Goal: Transaction & Acquisition: Purchase product/service

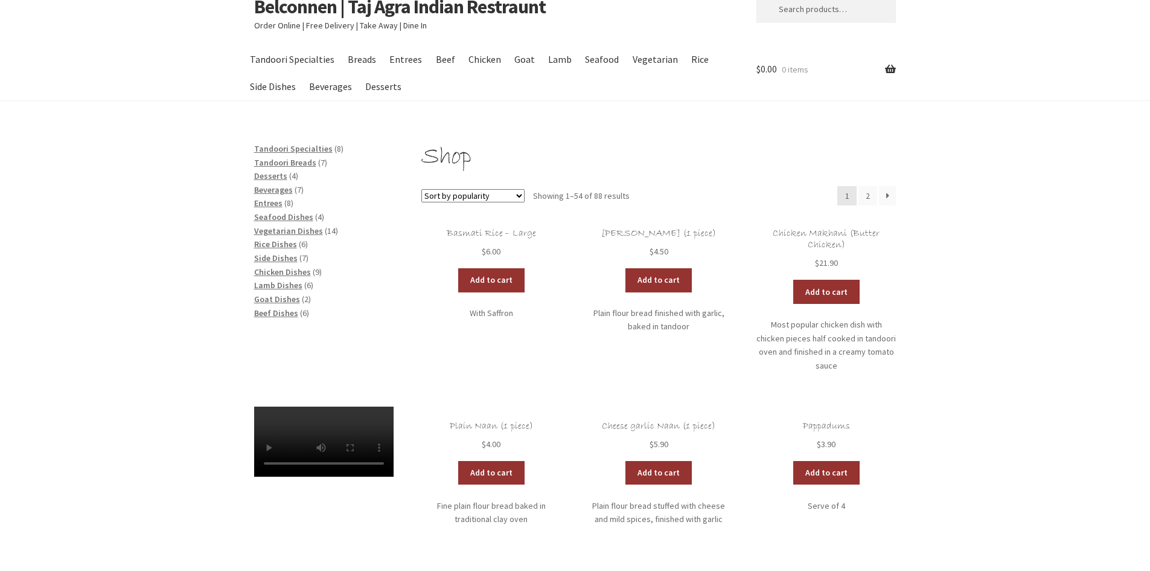
scroll to position [31, 0]
click at [498, 282] on link "Add to cart" at bounding box center [491, 280] width 66 height 24
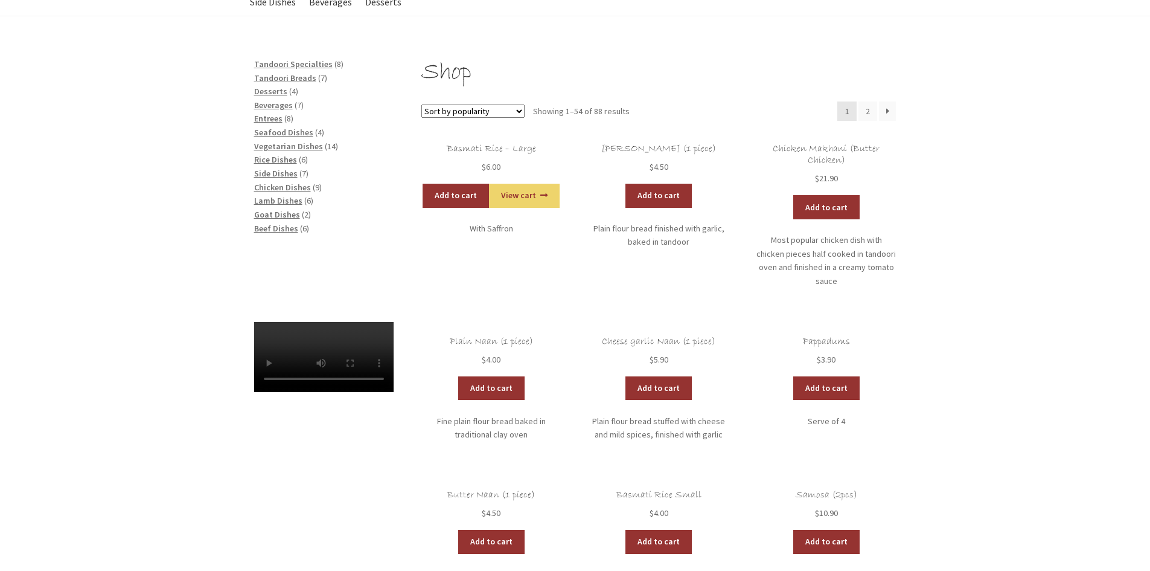
scroll to position [115, 0]
click at [504, 376] on link "Add to cart" at bounding box center [491, 388] width 66 height 24
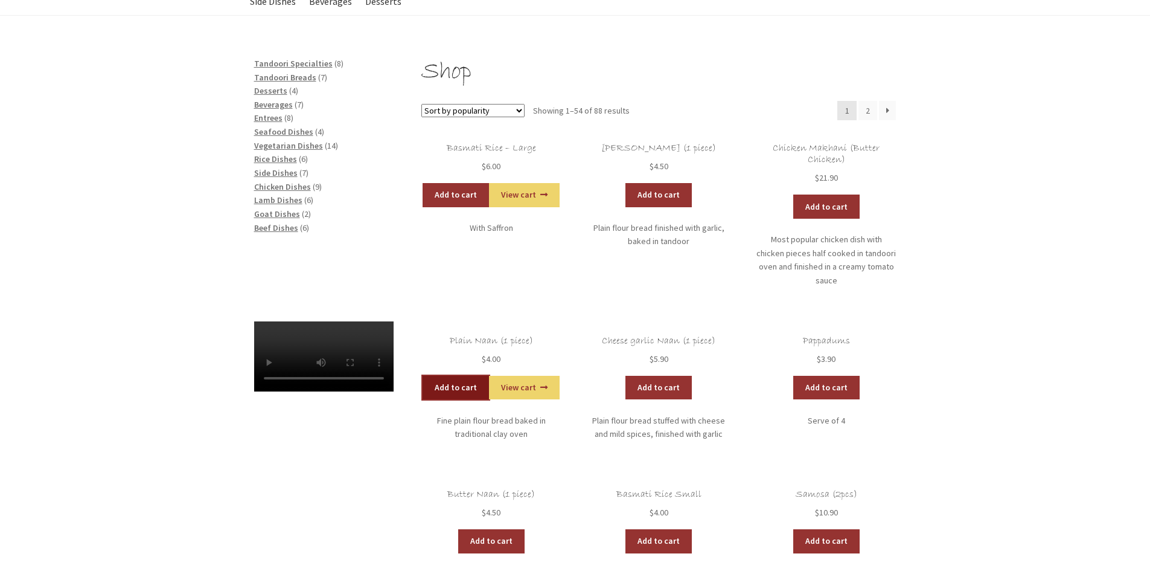
click at [466, 376] on link "Add to cart" at bounding box center [456, 388] width 66 height 24
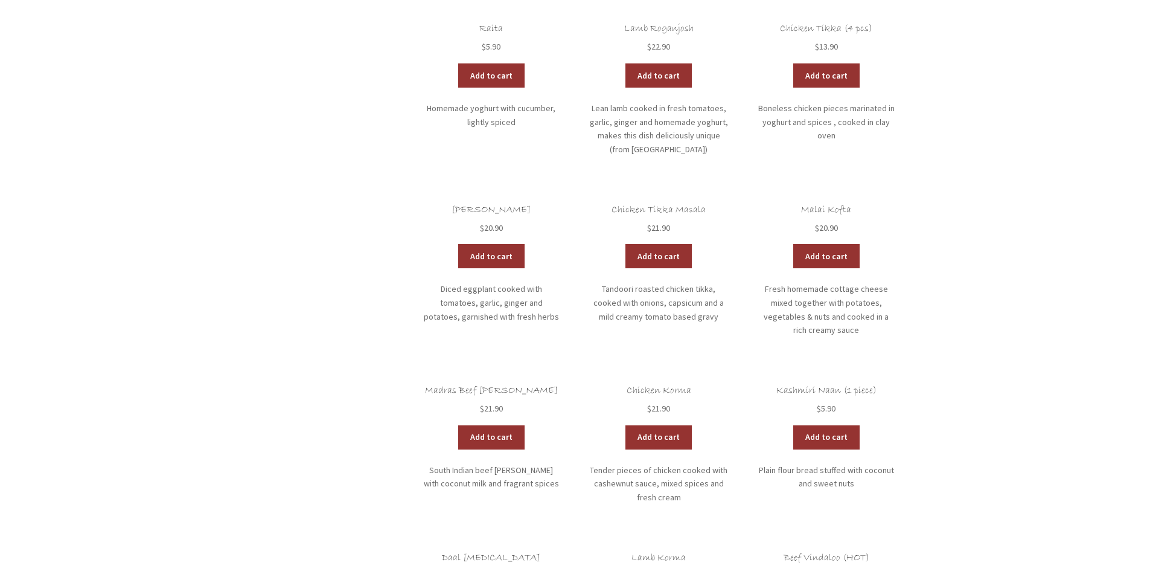
scroll to position [893, 0]
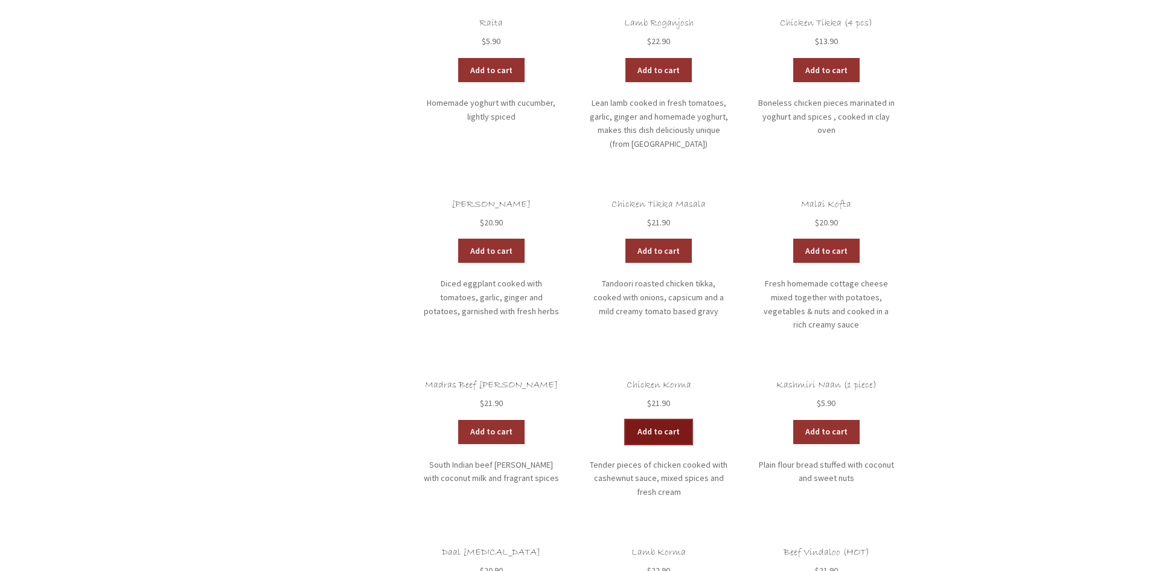
click at [659, 420] on link "Add to cart" at bounding box center [659, 432] width 66 height 24
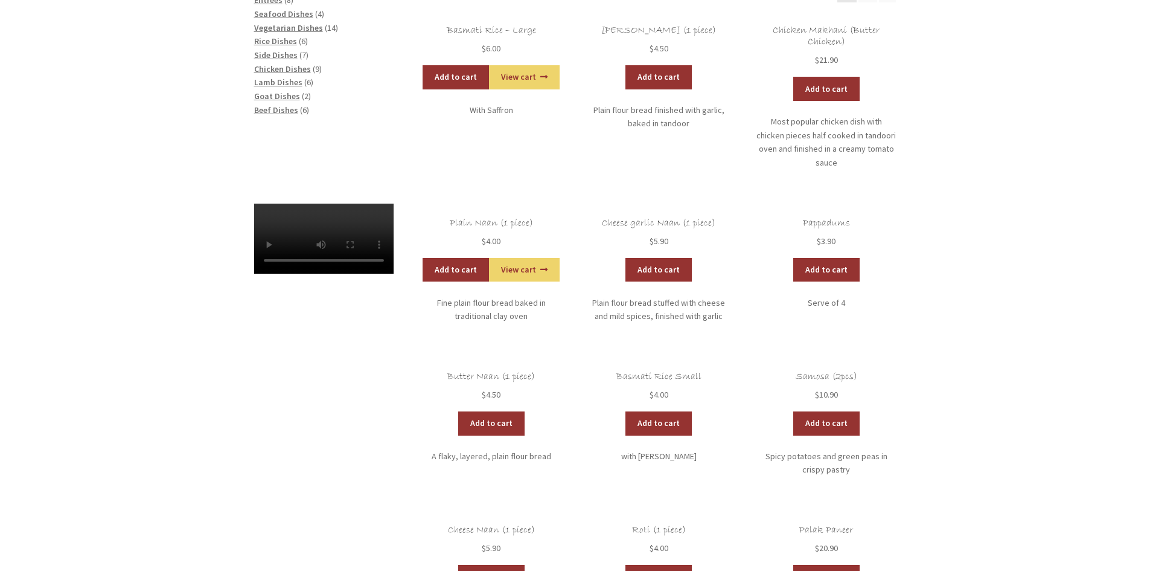
scroll to position [0, 0]
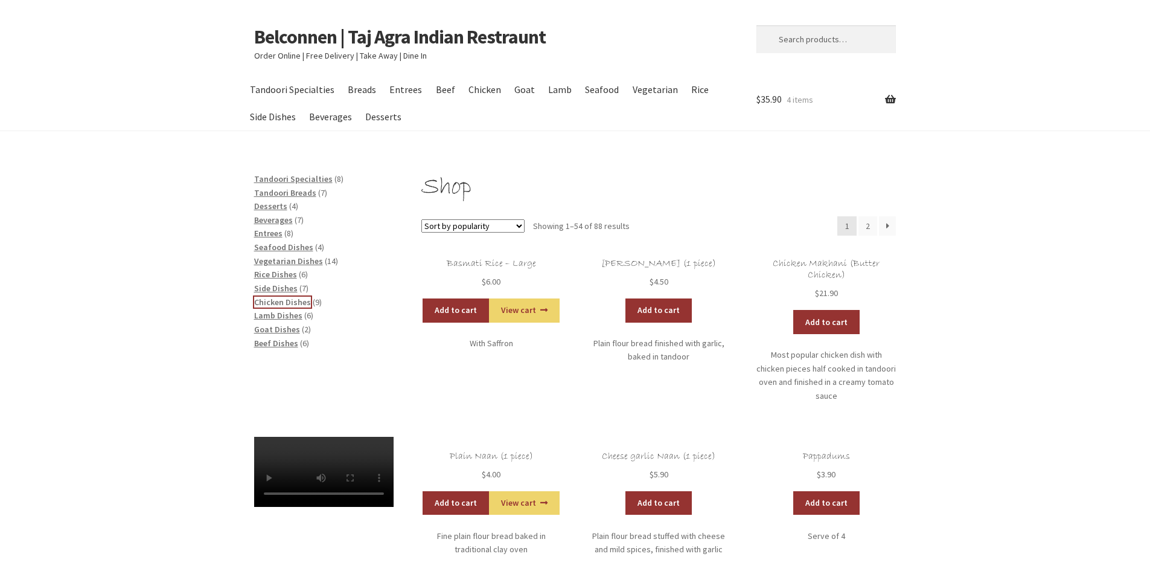
click at [271, 301] on span "Chicken Dishes" at bounding box center [282, 302] width 57 height 11
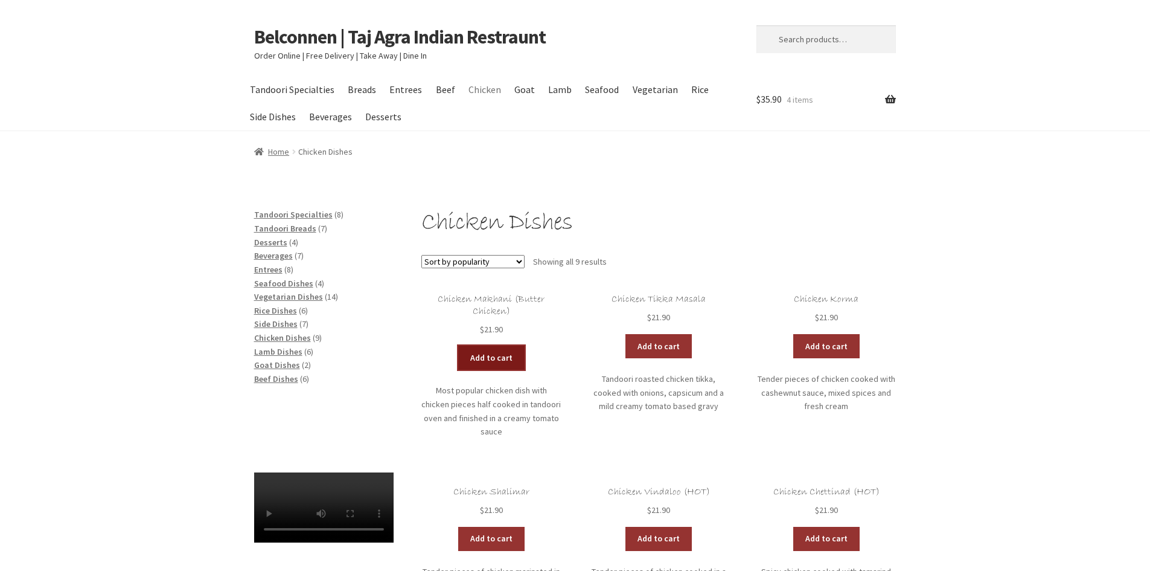
click at [503, 360] on link "Add to cart" at bounding box center [491, 357] width 66 height 24
click at [277, 350] on span "Lamb Dishes" at bounding box center [278, 351] width 48 height 11
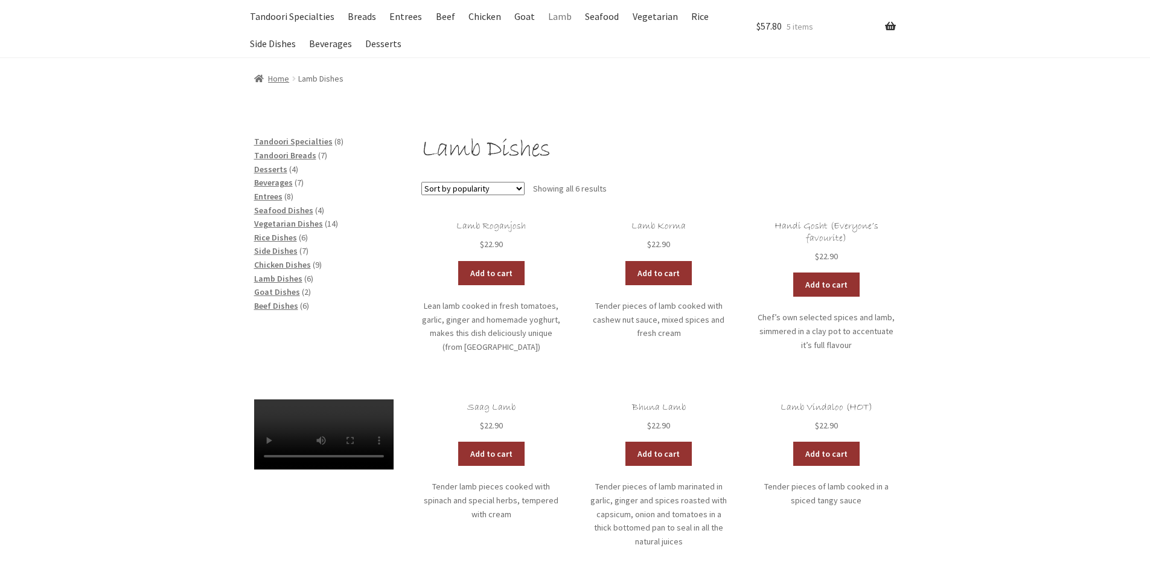
scroll to position [74, 0]
click at [507, 447] on link "Add to cart" at bounding box center [491, 453] width 66 height 24
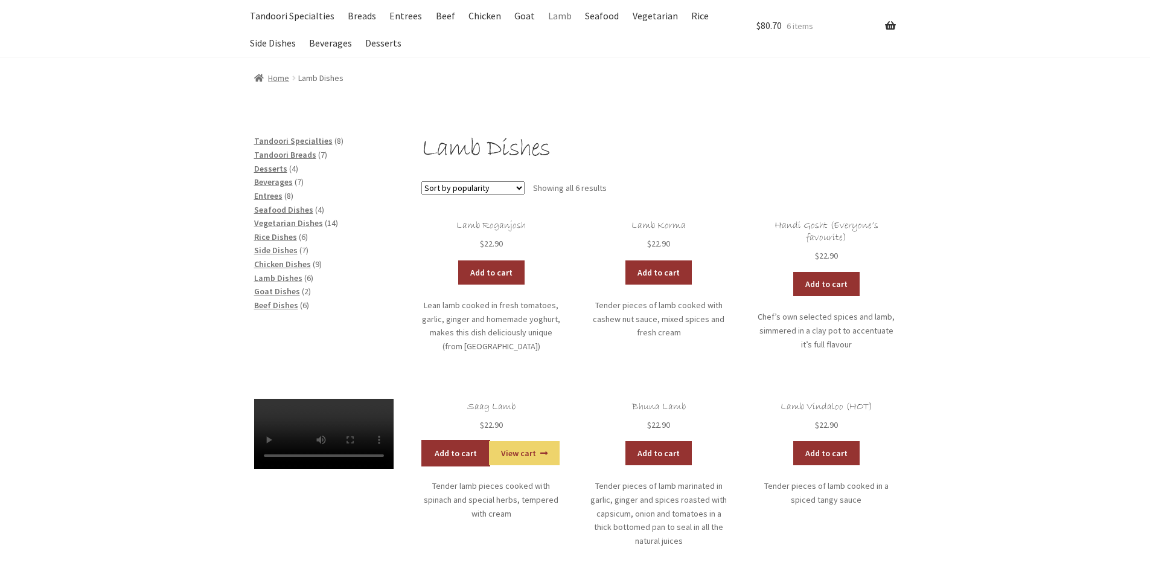
scroll to position [0, 0]
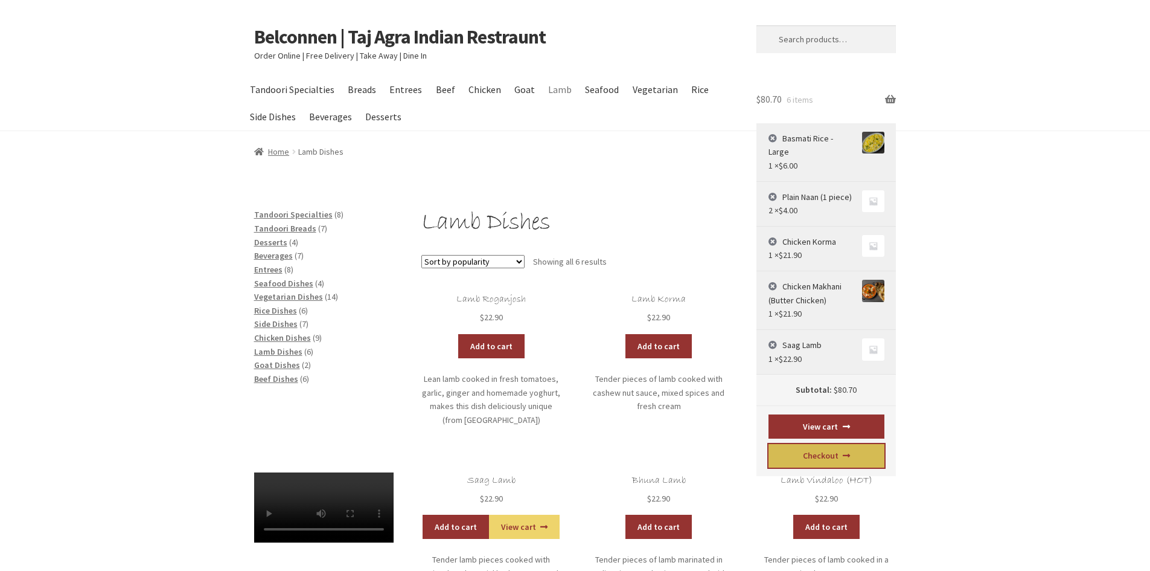
click at [809, 444] on link "Checkout" at bounding box center [827, 456] width 116 height 24
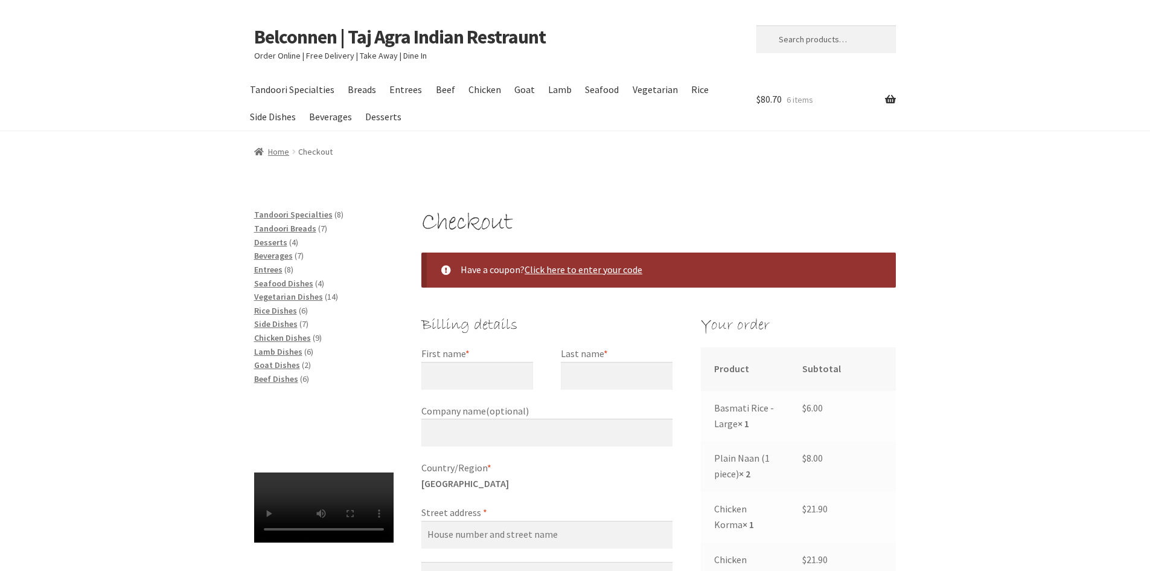
scroll to position [204, 0]
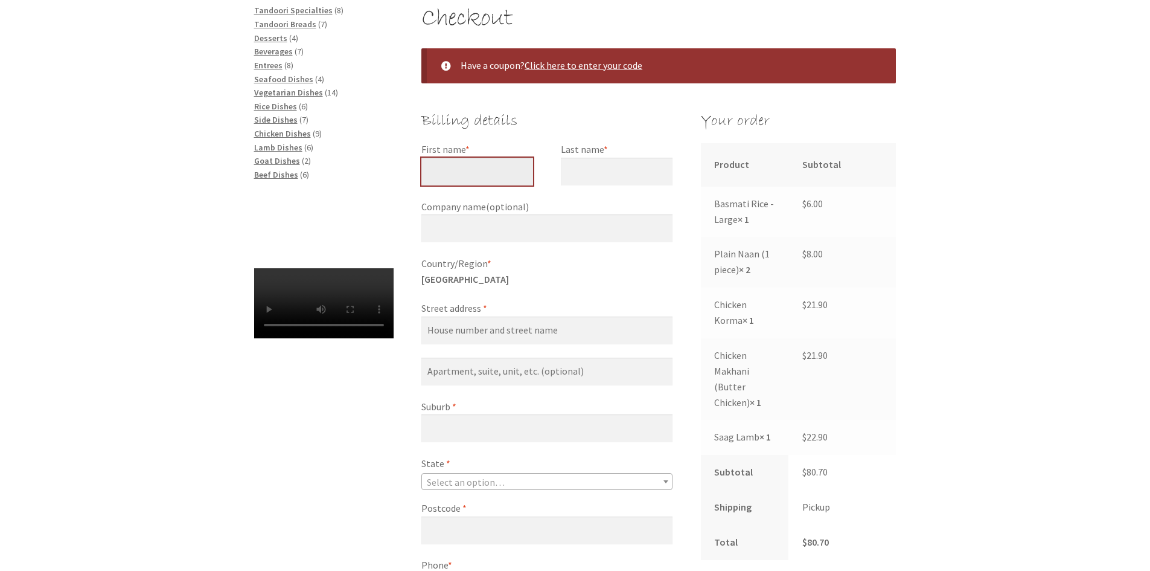
click at [489, 182] on input "First name *" at bounding box center [478, 172] width 112 height 28
type input "[PERSON_NAME]"
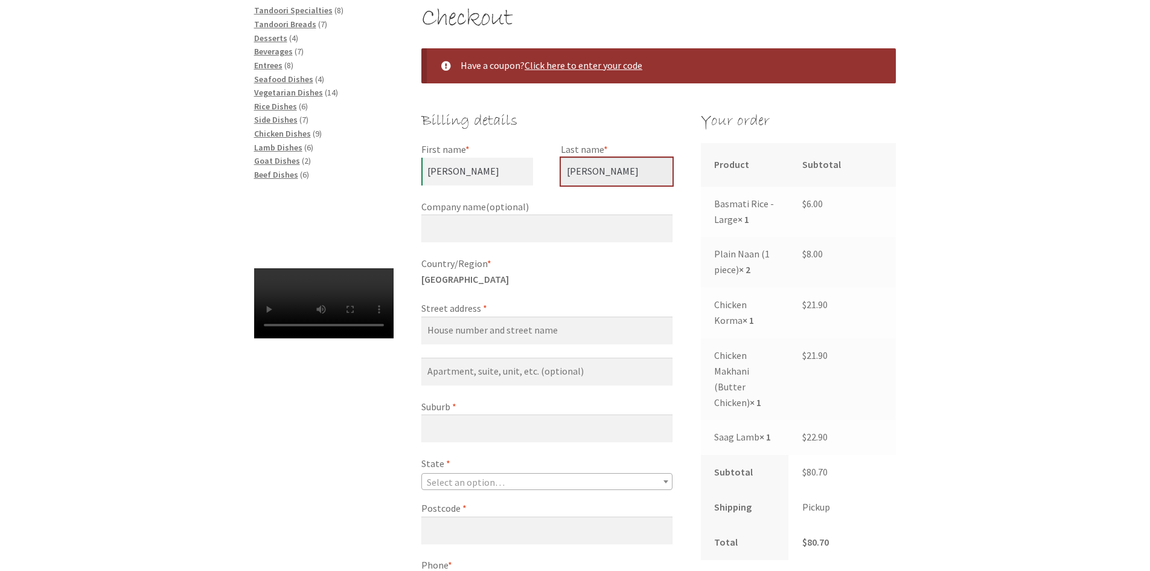
type input "Roberts"
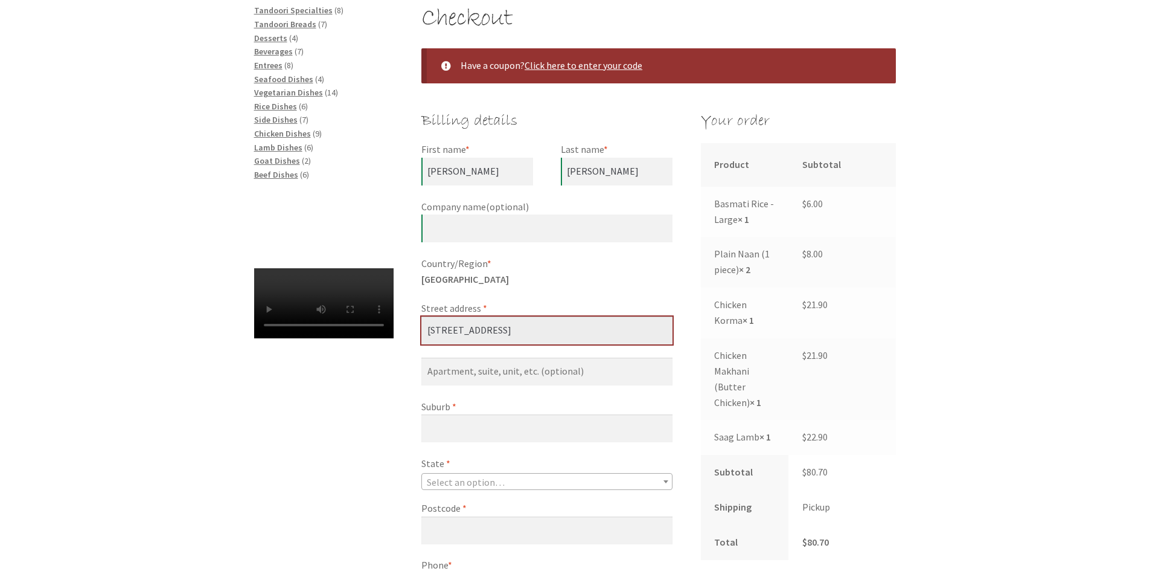
type input "1/6 Jindivik Place"
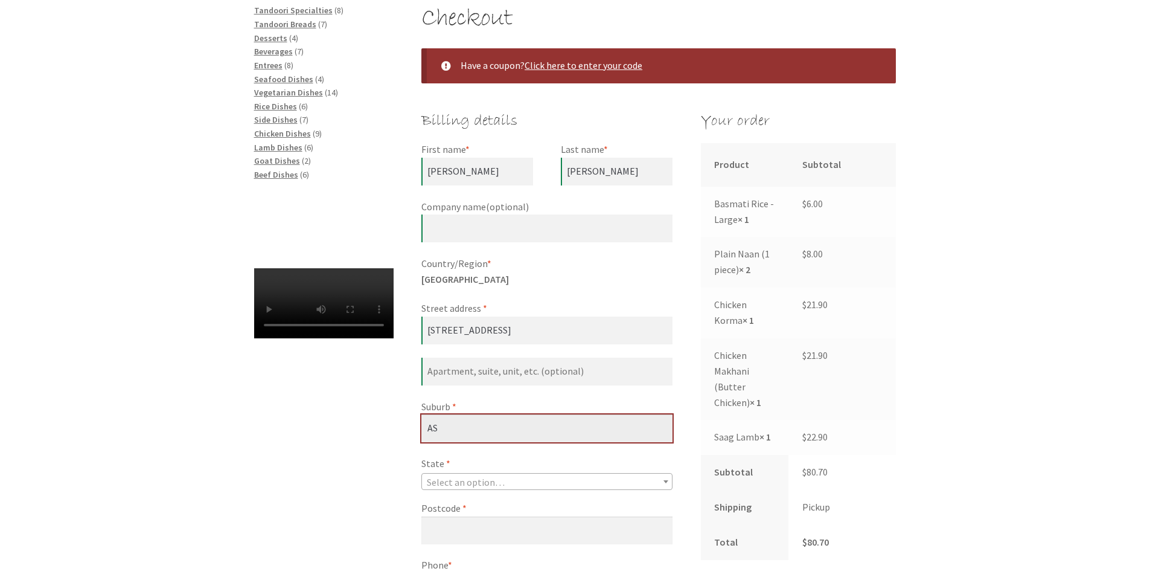
type input "A"
type input "Scullin"
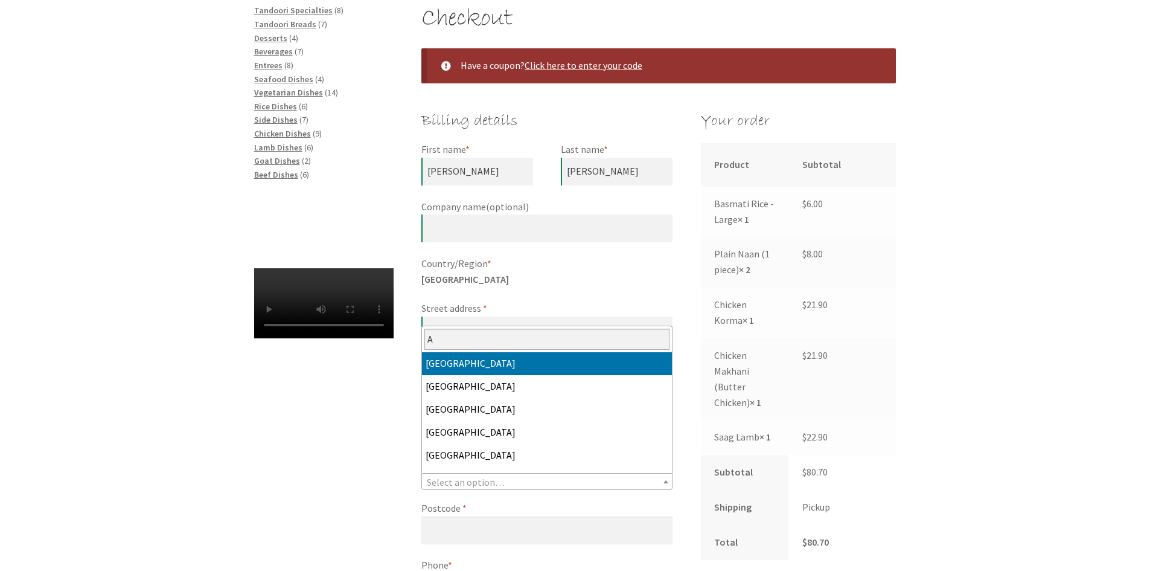
select select "ACT"
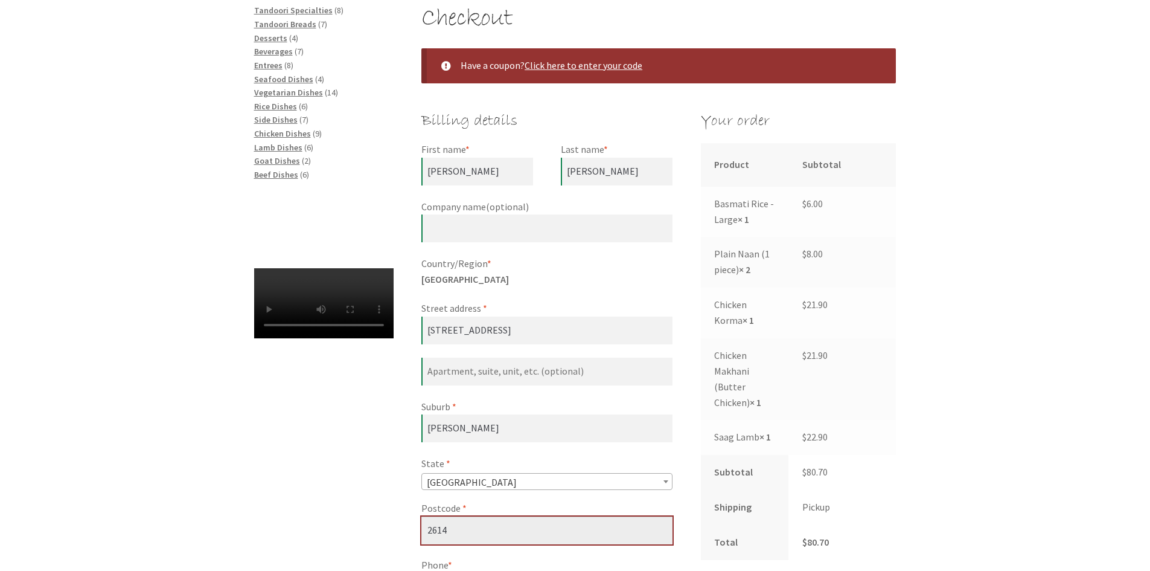
type input "2614"
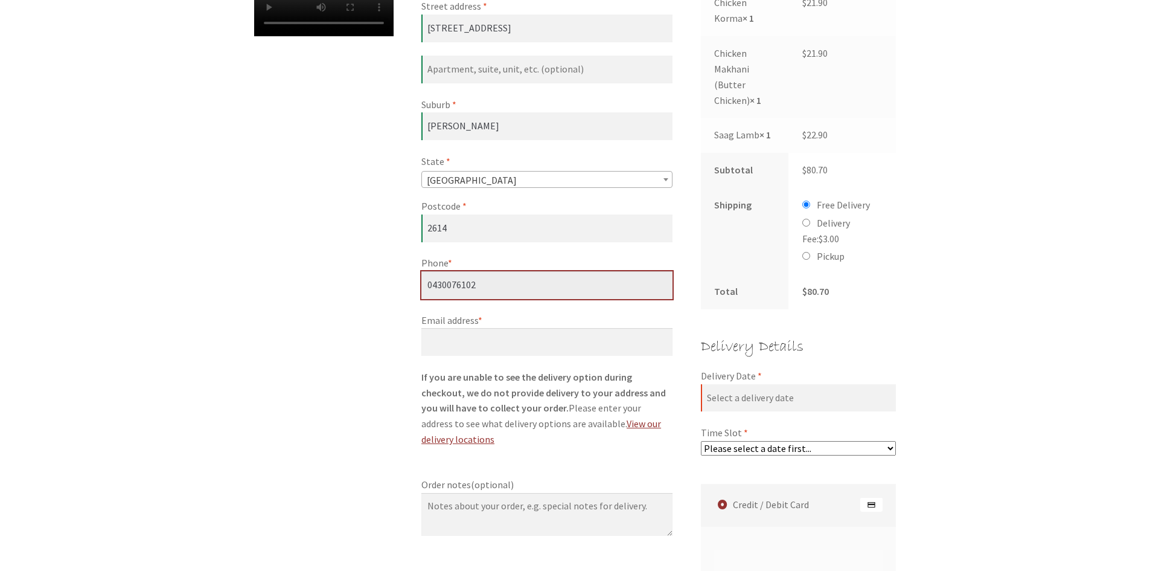
type input "0430076102"
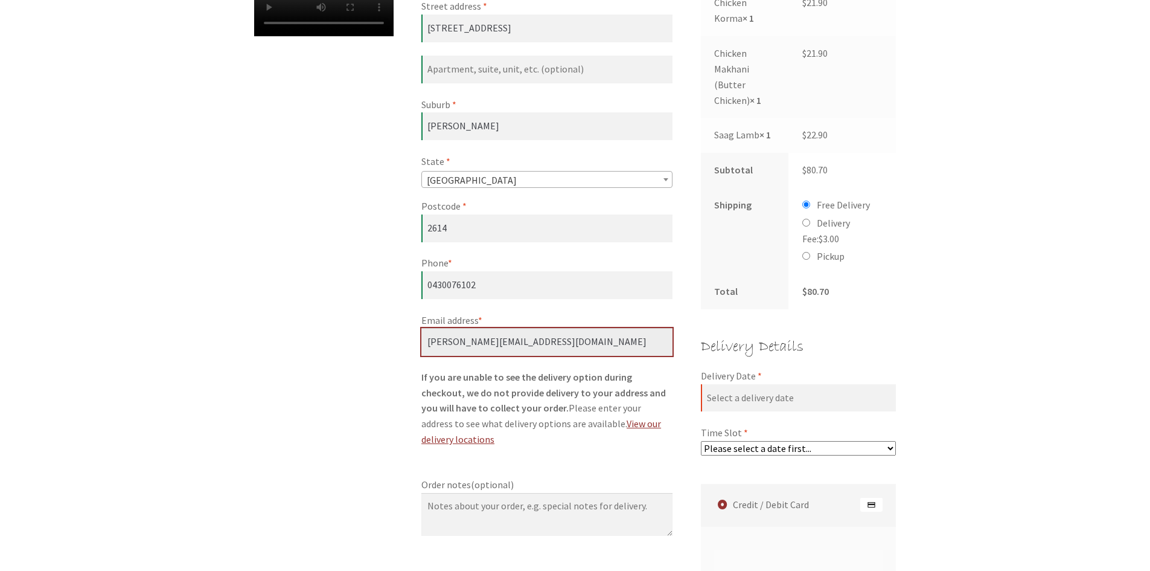
type input "dale.roberts987@gmail.com"
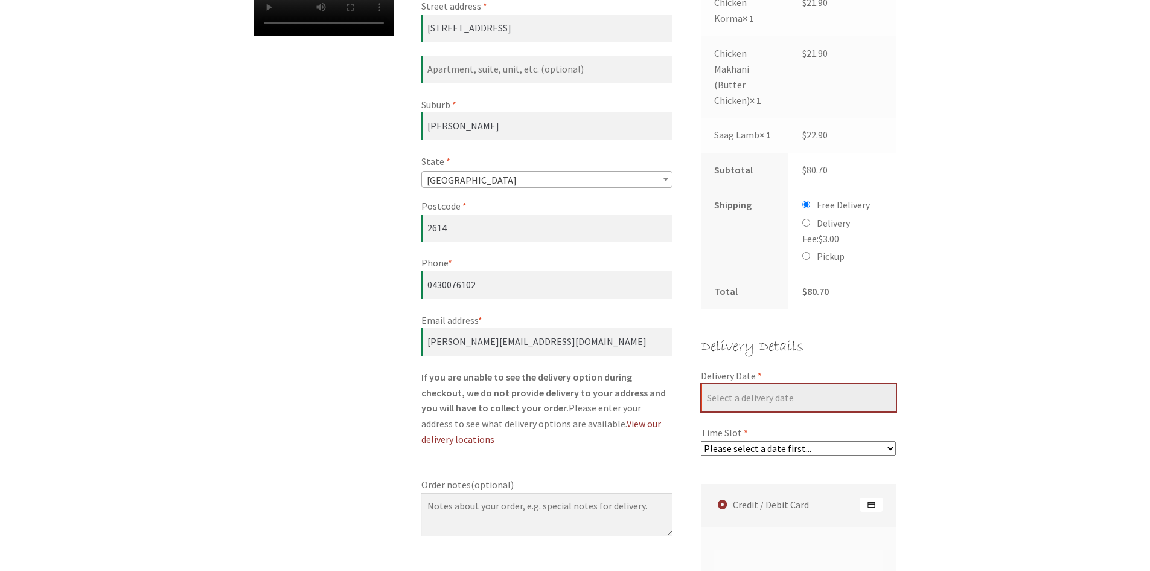
click at [770, 398] on input "Delivery Date *" at bounding box center [799, 398] width 196 height 28
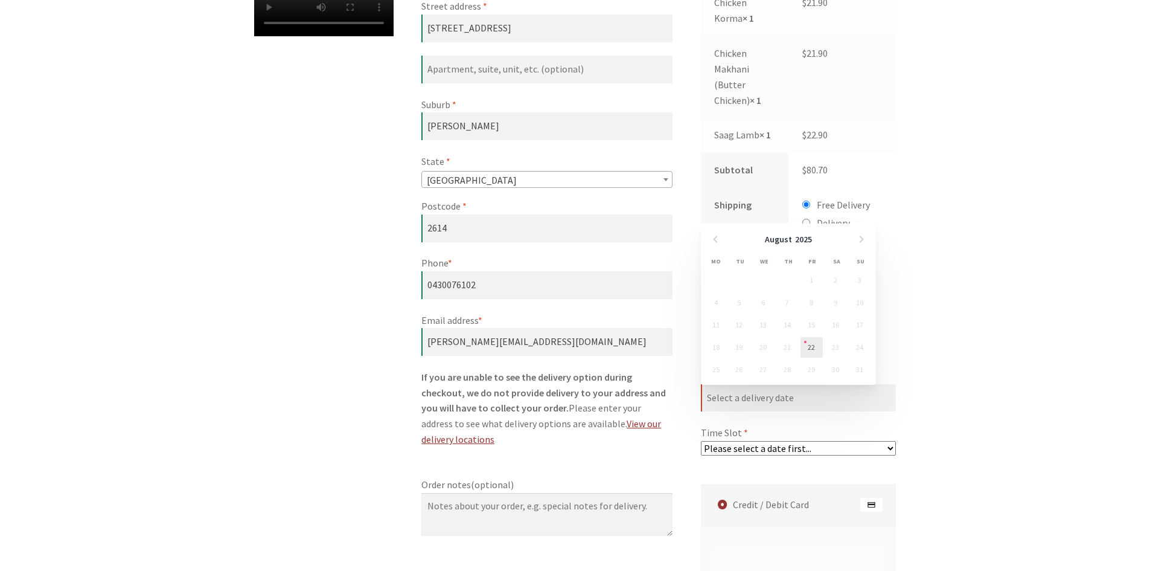
click at [811, 342] on link "22" at bounding box center [812, 347] width 22 height 21
type input "[DATE]"
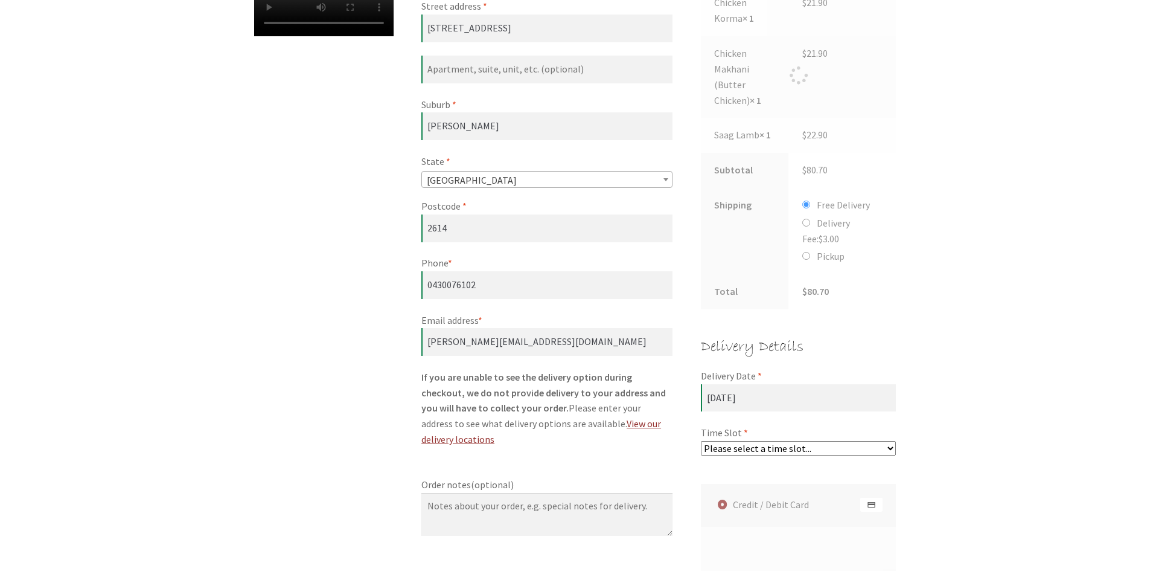
click at [752, 449] on select "Please select a time slot... 06:55 PM - 07:25 PM 07:25 PM - 07:55 PM 07:55 PM -…" at bounding box center [799, 448] width 196 height 14
select select "60c2ef62db861/2|0.00"
click at [701, 441] on select "Please select a time slot... 06:55 PM - 07:25 PM 07:25 PM - 07:55 PM 07:55 PM -…" at bounding box center [799, 448] width 196 height 14
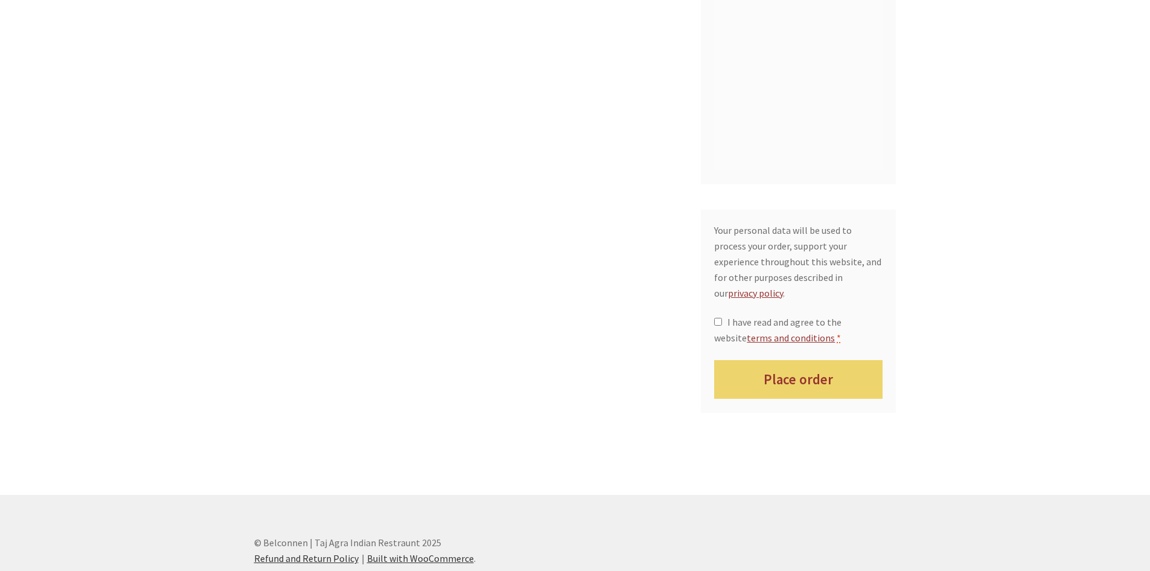
scroll to position [1126, 0]
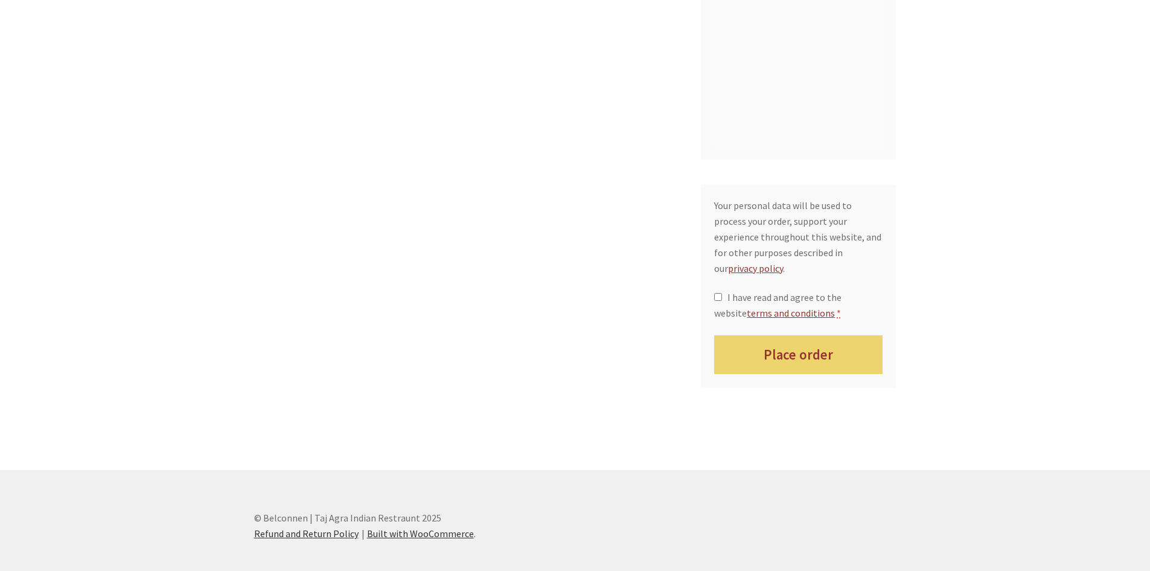
click at [759, 291] on span "I have read and agree to the website terms and conditions" at bounding box center [777, 305] width 127 height 28
click at [722, 293] on input "I have read and agree to the website terms and conditions *" at bounding box center [718, 297] width 8 height 8
checkbox input "true"
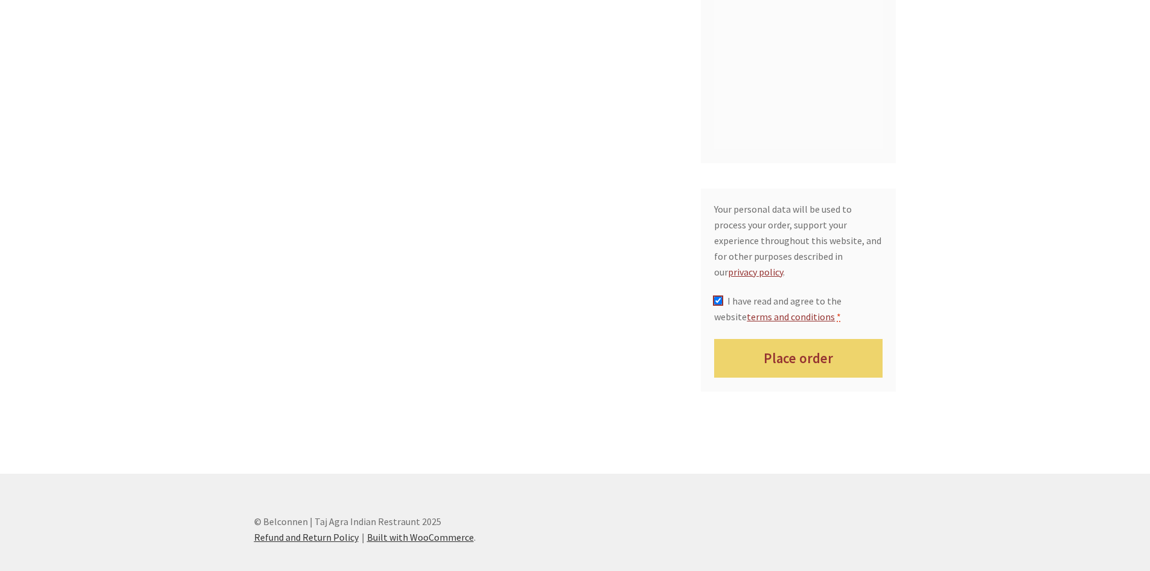
scroll to position [1124, 0]
click at [800, 344] on button "Place order" at bounding box center [798, 356] width 168 height 39
